Goal: Check status: Check status

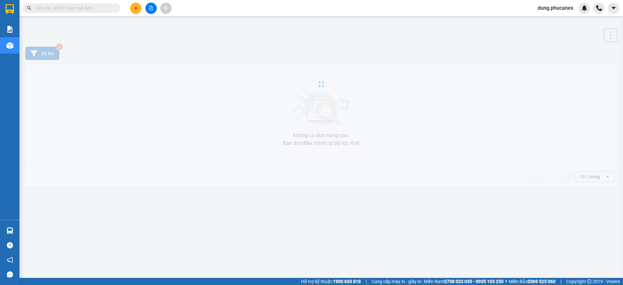
click at [75, 10] on input "text" at bounding box center [74, 8] width 77 height 7
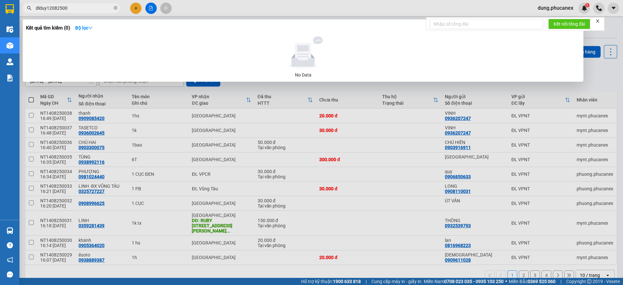
click at [39, 8] on input "dlduy12082500" at bounding box center [74, 8] width 77 height 7
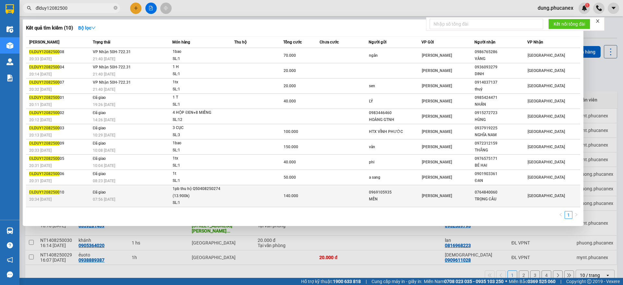
type input "đlduy12082500"
click at [158, 197] on div "07:56 [DATE]" at bounding box center [133, 199] width 80 height 7
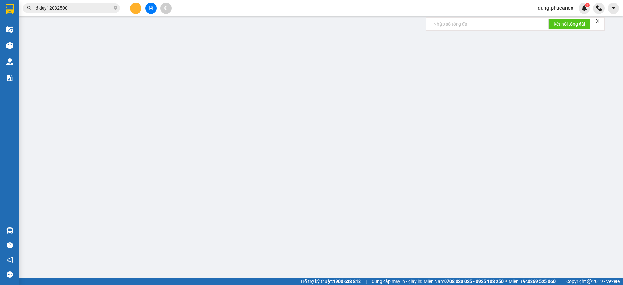
type input "0969105935"
type input "MẾN"
type input "0764840060"
type input "TRỌNG CẦU"
type input "140.000"
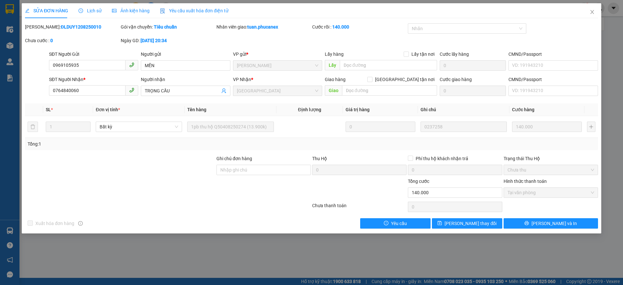
click at [89, 10] on span "Lịch sử" at bounding box center [90, 10] width 23 height 5
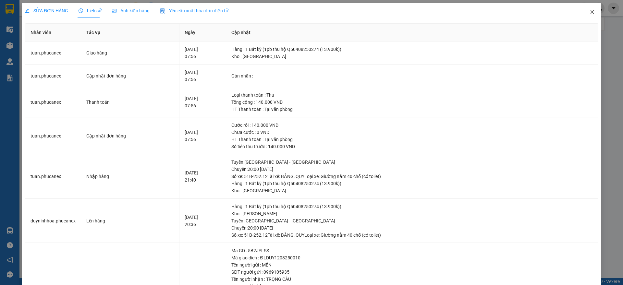
click at [585, 9] on span "Close" at bounding box center [592, 12] width 18 height 18
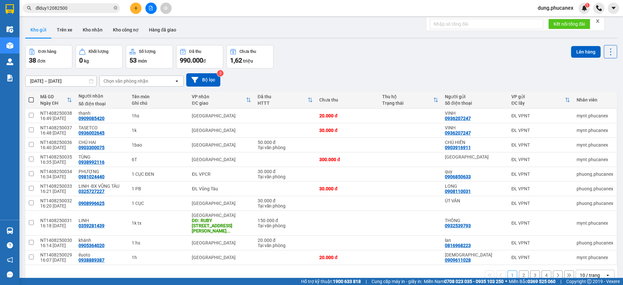
click at [53, 6] on input "đlduy12082500" at bounding box center [74, 8] width 77 height 7
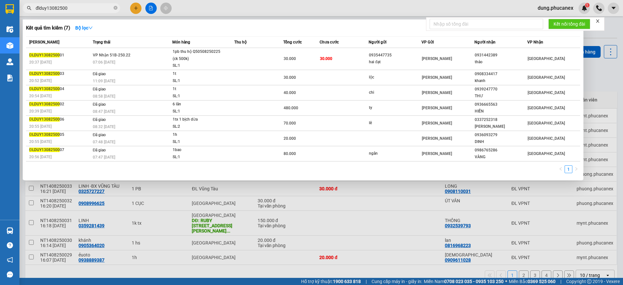
type input "đlduy13082500"
